Goal: Task Accomplishment & Management: Manage account settings

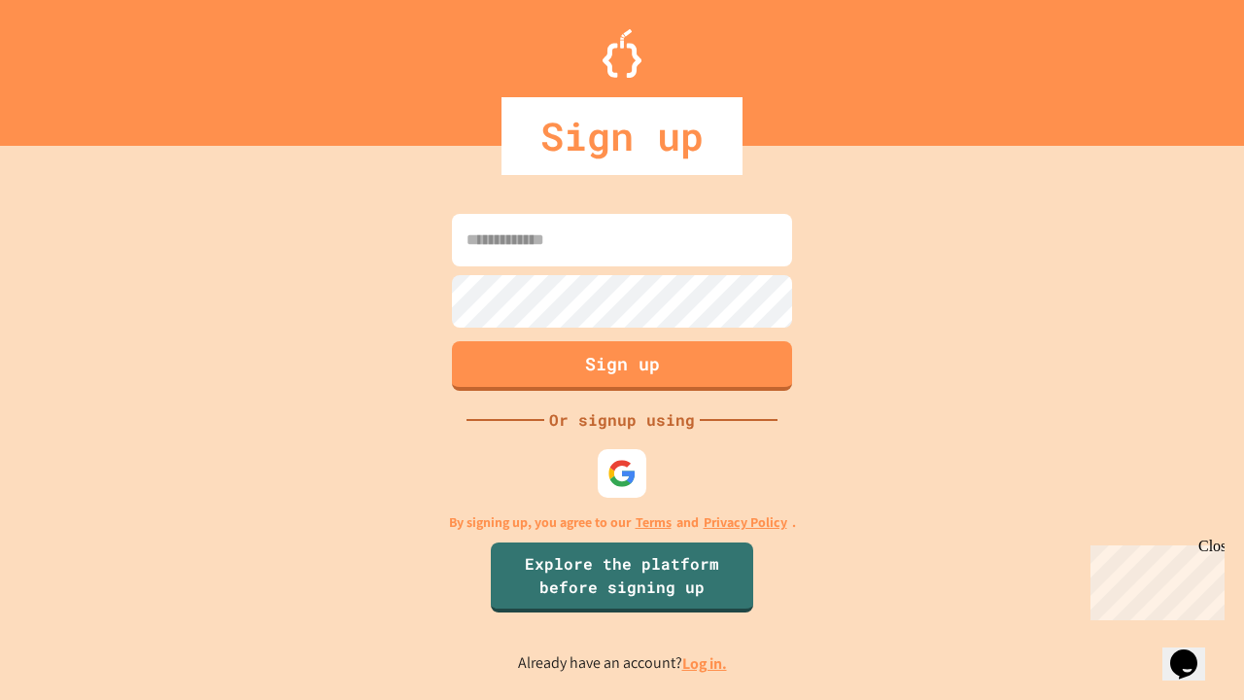
click at [705, 663] on link "Log in." at bounding box center [704, 663] width 45 height 20
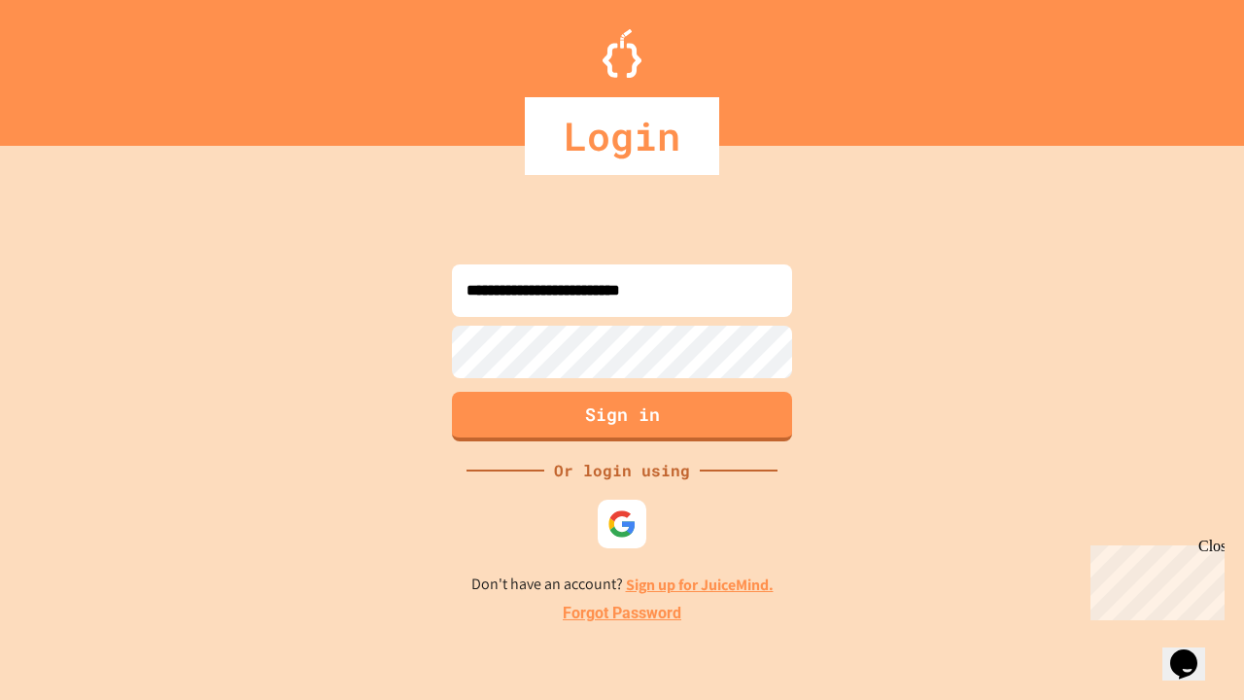
type input "**********"
